Goal: Task Accomplishment & Management: Manage account settings

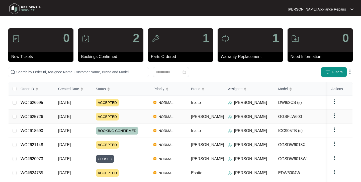
click at [68, 116] on span "[DATE]" at bounding box center [64, 116] width 13 height 4
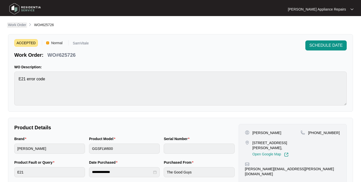
click at [18, 23] on p "Work Order" at bounding box center [17, 24] width 18 height 5
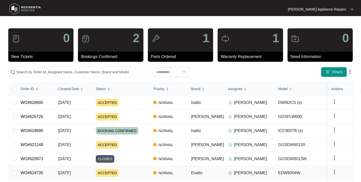
click at [52, 170] on td "WO#624735" at bounding box center [36, 173] width 38 height 14
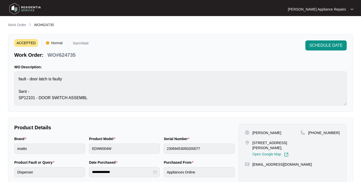
click at [244, 56] on div "ACCEPTED Normal SamVitale Work Order: WO#624735 SCHEDULE DATE" at bounding box center [180, 49] width 333 height 18
click at [327, 49] on button "SCHEDULE DATE" at bounding box center [326, 45] width 41 height 10
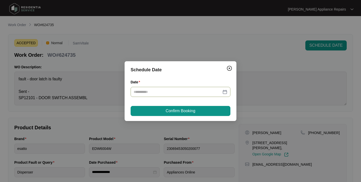
click at [203, 91] on input "Date" at bounding box center [178, 92] width 88 height 6
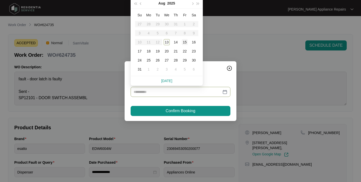
type input "**********"
click at [185, 42] on div "15" at bounding box center [185, 42] width 6 height 6
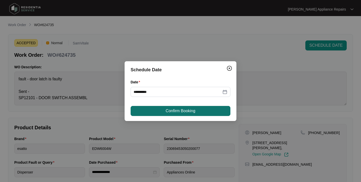
click at [192, 109] on span "Confirm Booking" at bounding box center [181, 111] width 30 height 6
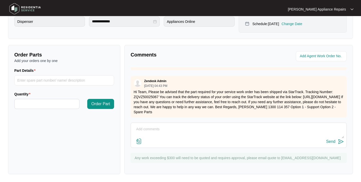
scroll to position [88, 0]
click at [197, 129] on textarea at bounding box center [238, 131] width 211 height 13
type textarea "booked with [PERSON_NAME]"
click at [335, 140] on div "Send" at bounding box center [330, 141] width 9 height 5
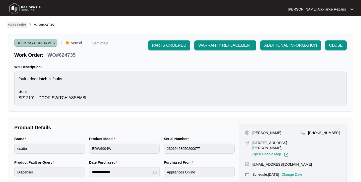
scroll to position [0, 0]
click at [16, 27] on p "Work Order" at bounding box center [17, 24] width 18 height 5
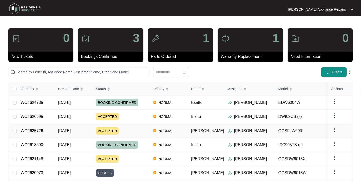
click at [71, 129] on span "[DATE]" at bounding box center [64, 130] width 13 height 4
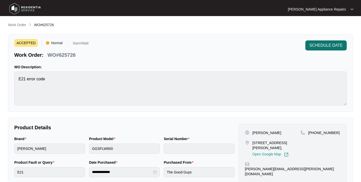
click at [322, 45] on span "SCHEDULE DATE" at bounding box center [326, 45] width 33 height 6
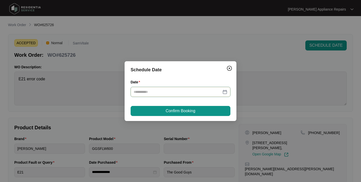
click at [186, 90] on input "Date" at bounding box center [178, 92] width 88 height 6
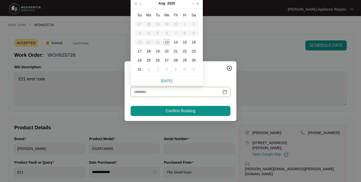
type input "**********"
click at [151, 51] on div "18" at bounding box center [149, 51] width 6 height 6
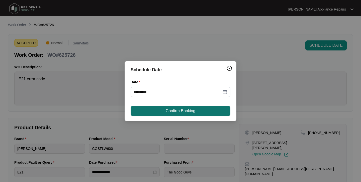
click at [173, 110] on span "Confirm Booking" at bounding box center [181, 111] width 30 height 6
